Goal: Transaction & Acquisition: Download file/media

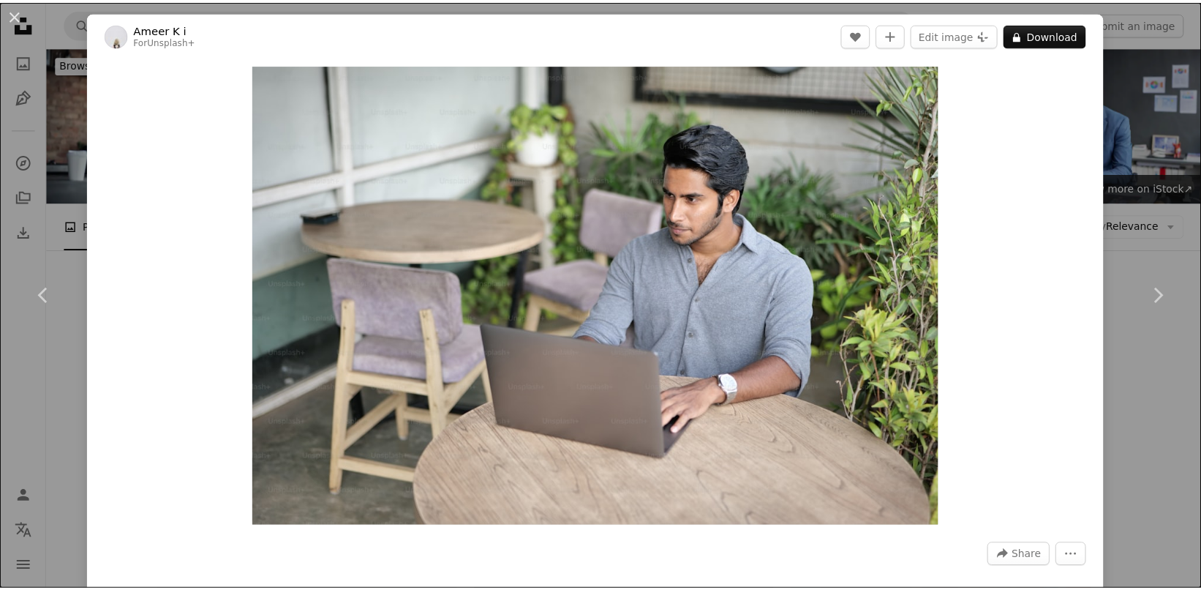
scroll to position [830, 0]
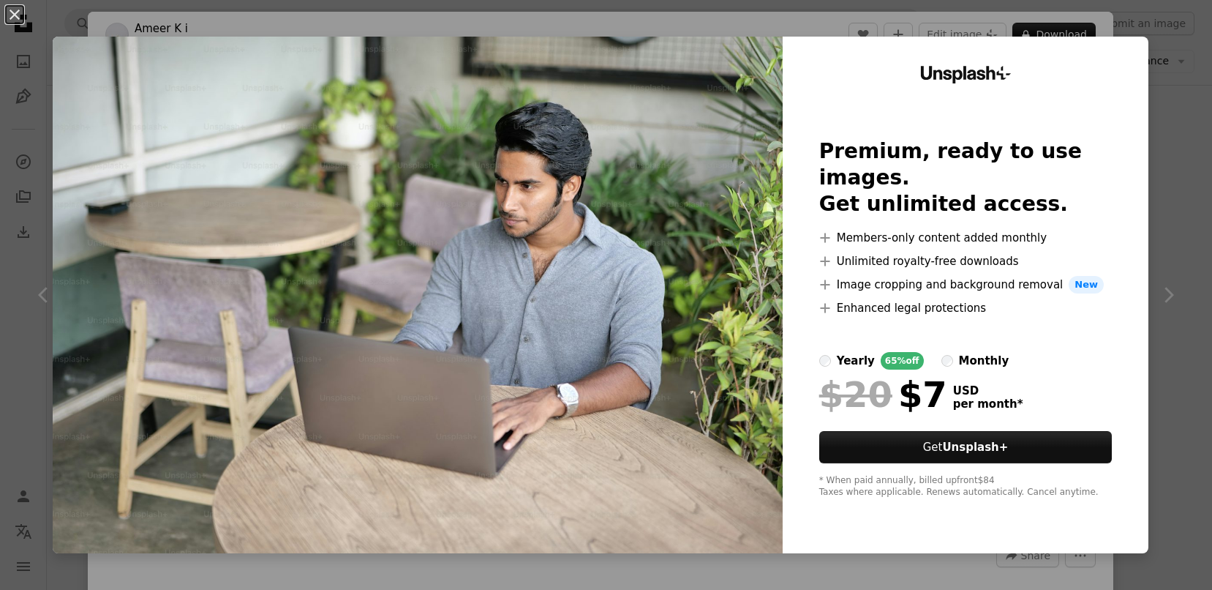
click at [1157, 83] on div "An X shape Unsplash+ Premium, ready to use images. Get unlimited access. A plus…" at bounding box center [606, 295] width 1212 height 590
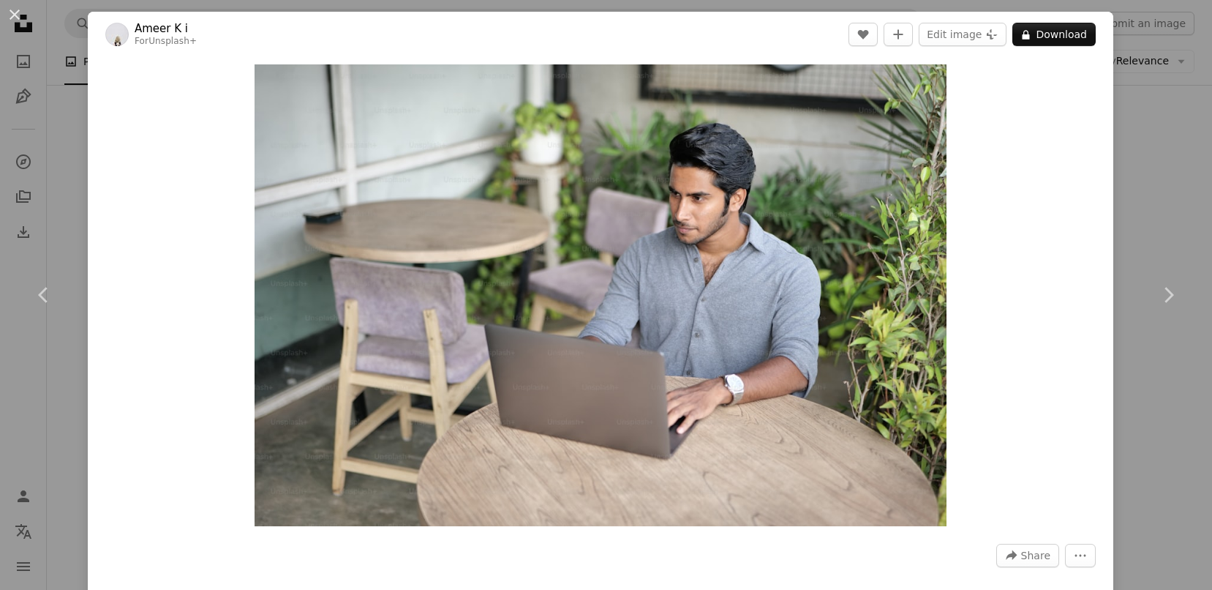
click at [1157, 83] on div "An X shape Chevron left Chevron right Ameer K i For Unsplash+ A heart A plus si…" at bounding box center [606, 295] width 1212 height 590
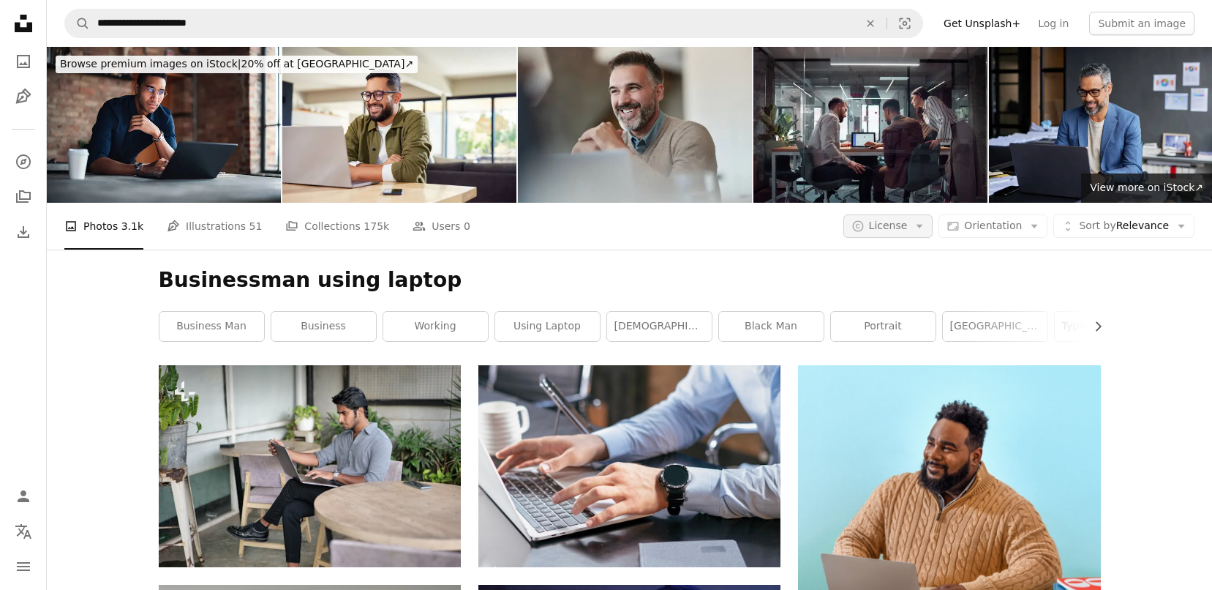
click at [906, 222] on button "A copyright icon © License Arrow down" at bounding box center [888, 225] width 90 height 23
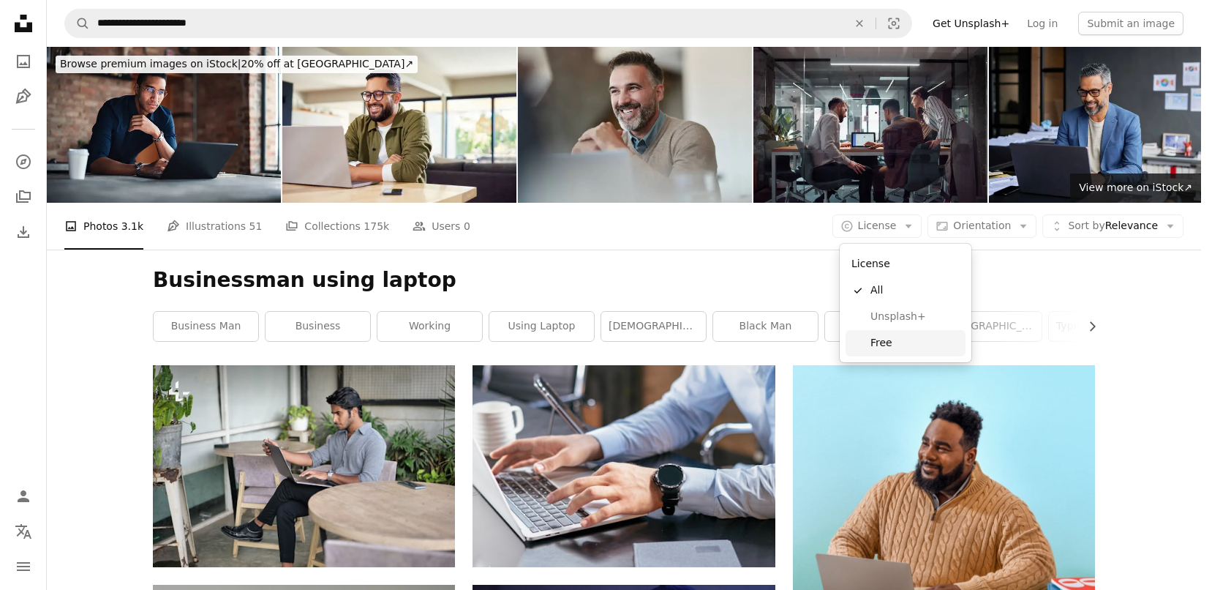
click at [871, 347] on span "Free" at bounding box center [914, 343] width 89 height 15
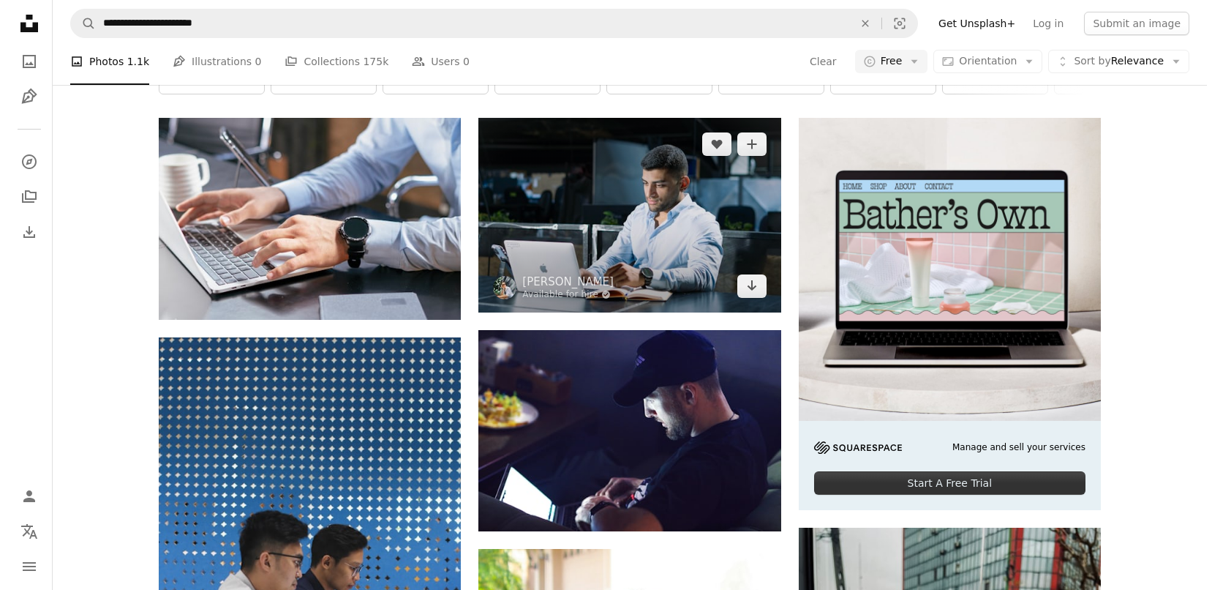
scroll to position [247, 0]
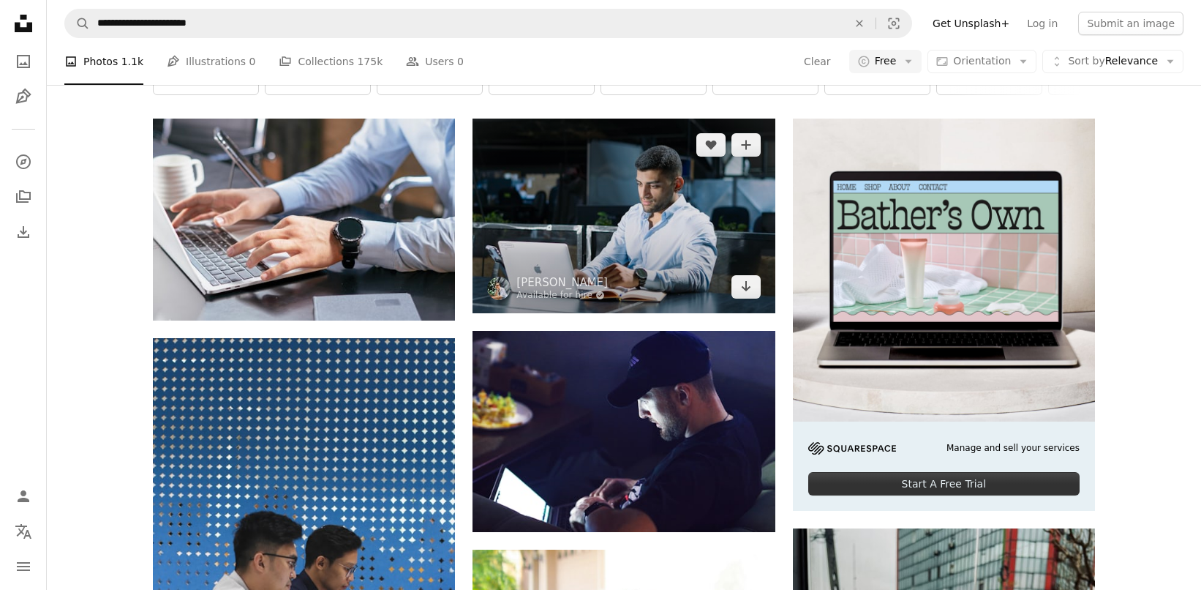
click at [538, 225] on img at bounding box center [624, 216] width 302 height 194
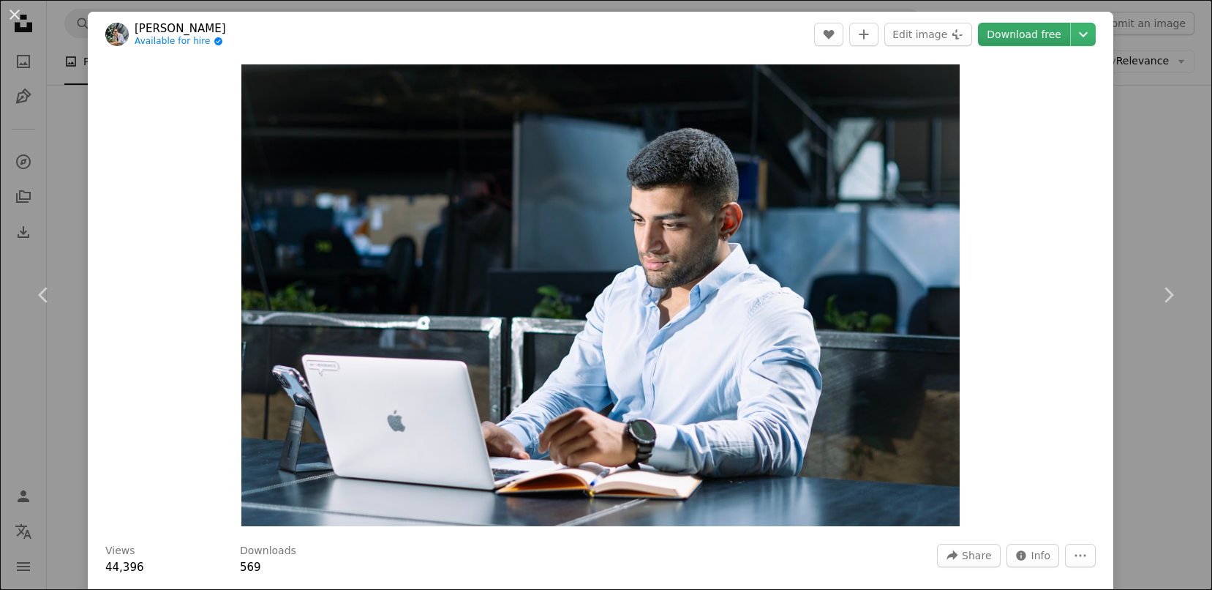
click at [1009, 42] on link "Download free" at bounding box center [1024, 34] width 92 height 23
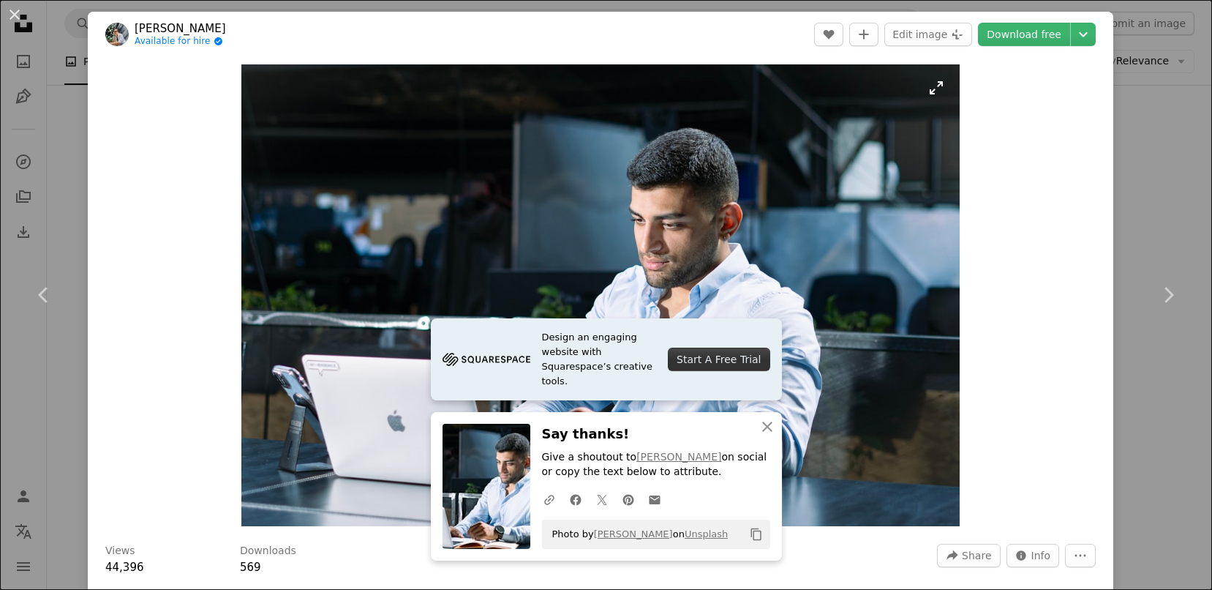
click at [864, 319] on img "Zoom in on this image" at bounding box center [600, 295] width 718 height 462
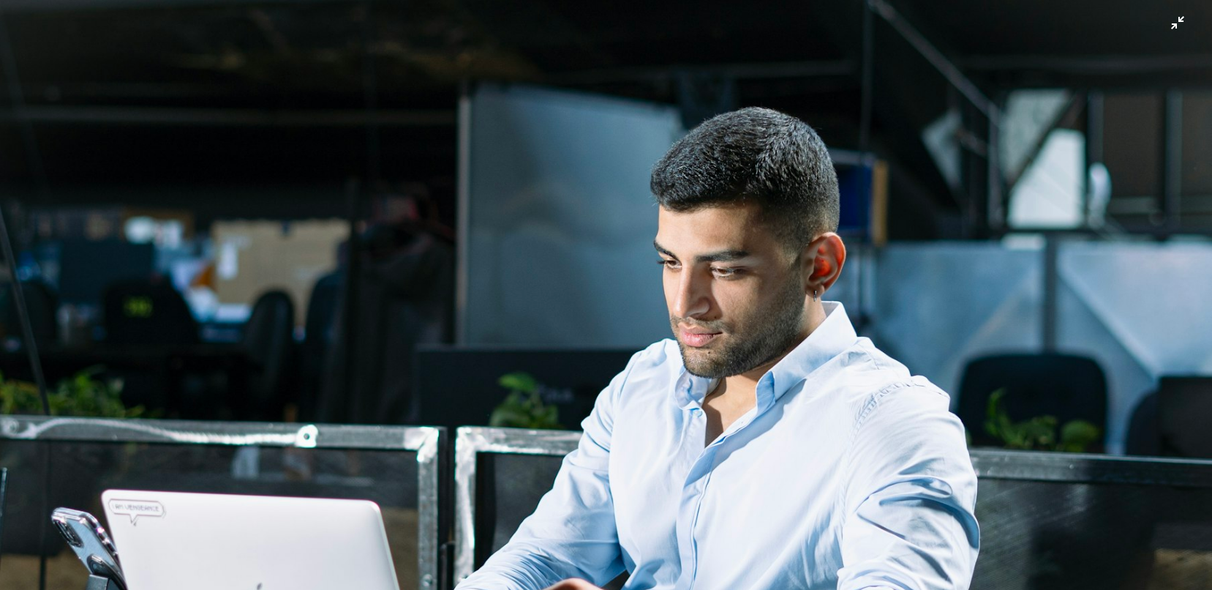
scroll to position [89, 0]
